Goal: Check status: Check status

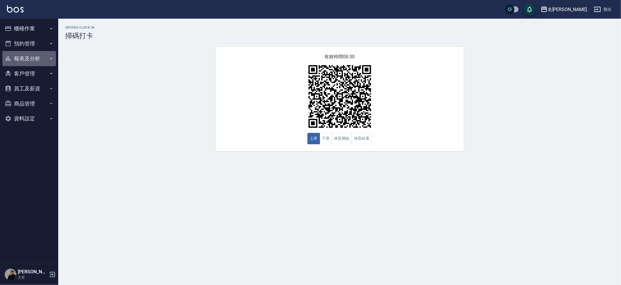
click at [33, 55] on button "報表及分析" at bounding box center [29, 58] width 54 height 15
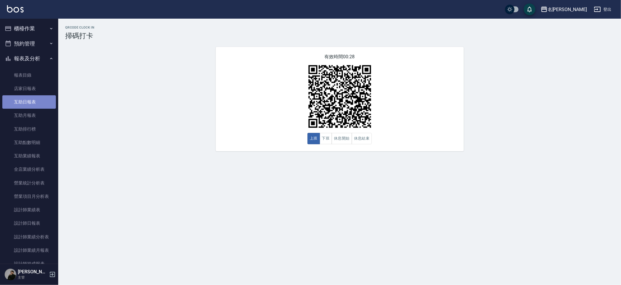
click at [40, 100] on link "互助日報表" at bounding box center [29, 101] width 54 height 13
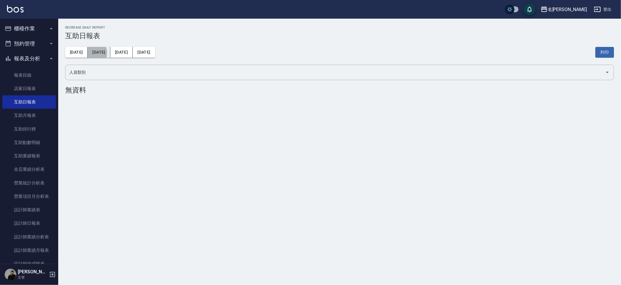
click at [88, 53] on button "[DATE]" at bounding box center [99, 52] width 22 height 11
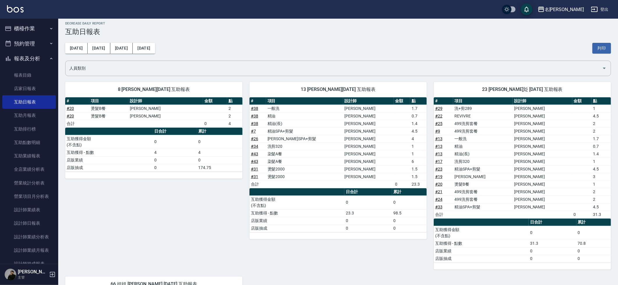
scroll to position [5, 0]
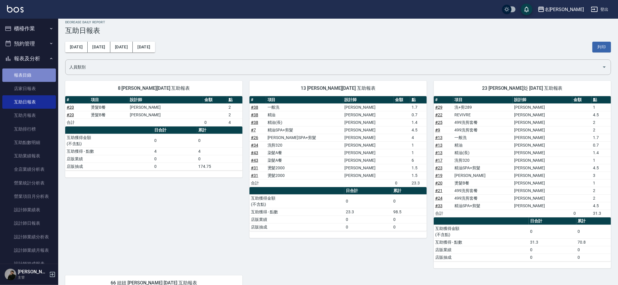
click at [36, 75] on link "報表目錄" at bounding box center [29, 74] width 54 height 13
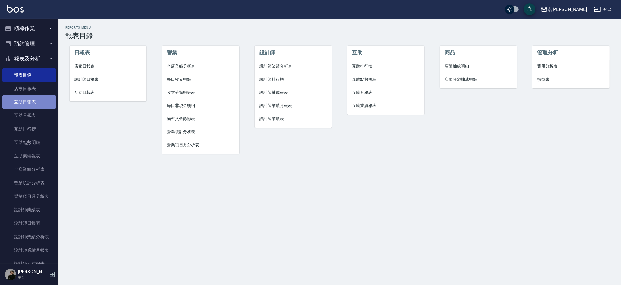
click at [36, 101] on link "互助日報表" at bounding box center [29, 101] width 54 height 13
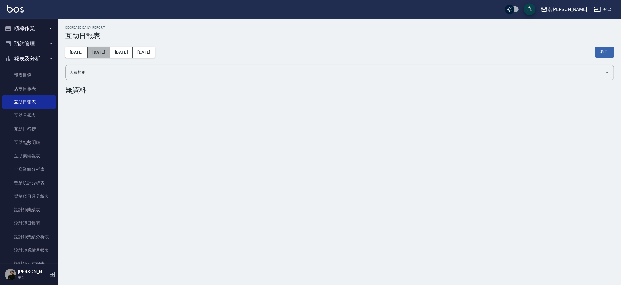
click at [96, 52] on button "[DATE]" at bounding box center [99, 52] width 22 height 11
